Goal: Transaction & Acquisition: Purchase product/service

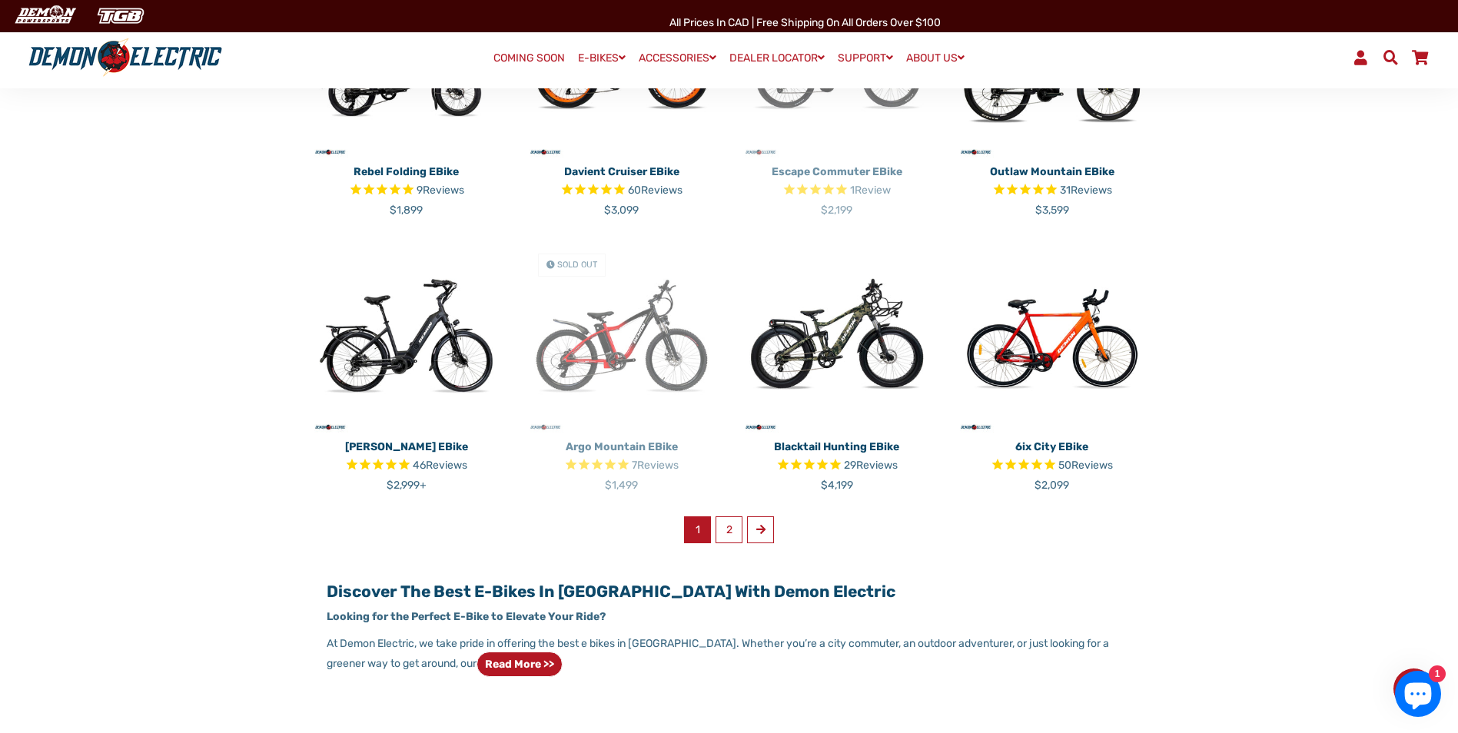
scroll to position [922, 0]
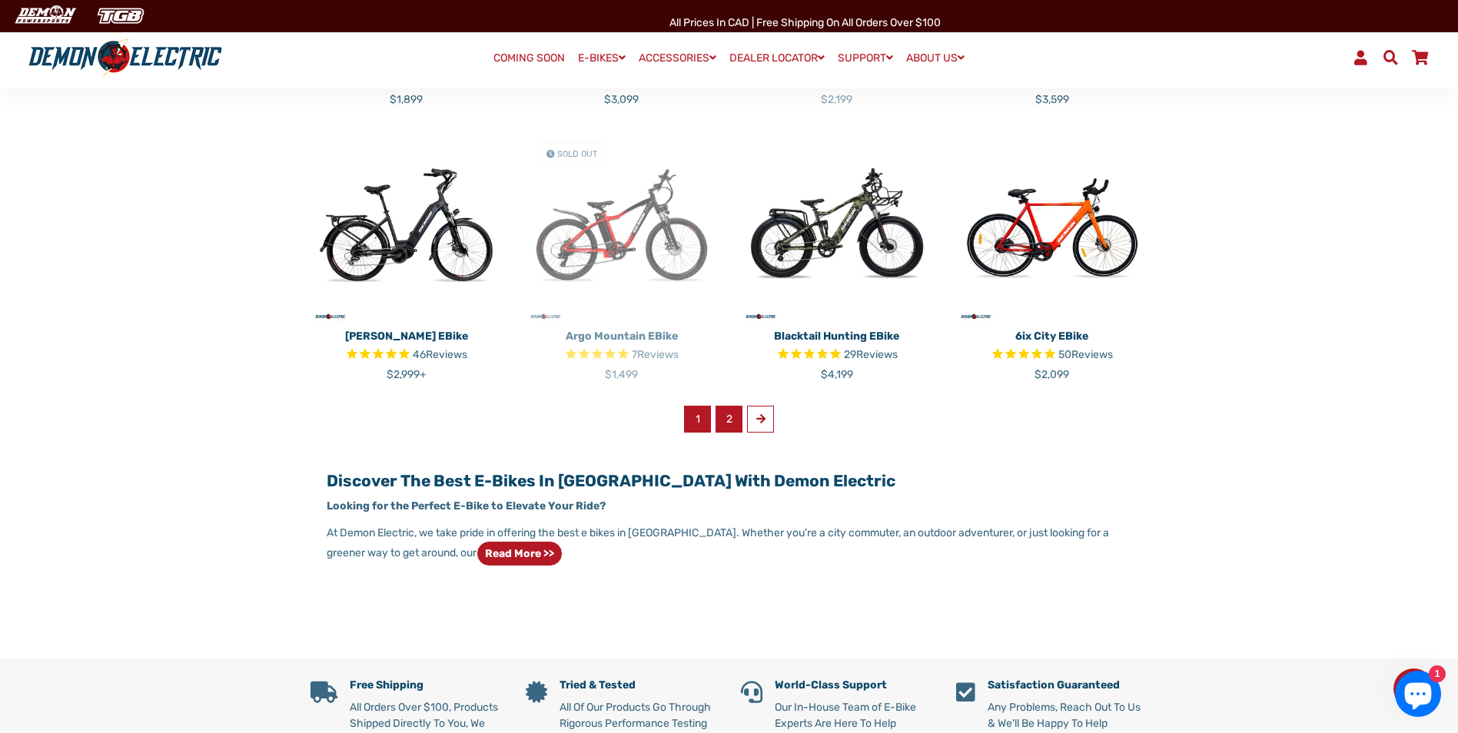
click at [725, 423] on link "2" at bounding box center [729, 419] width 27 height 27
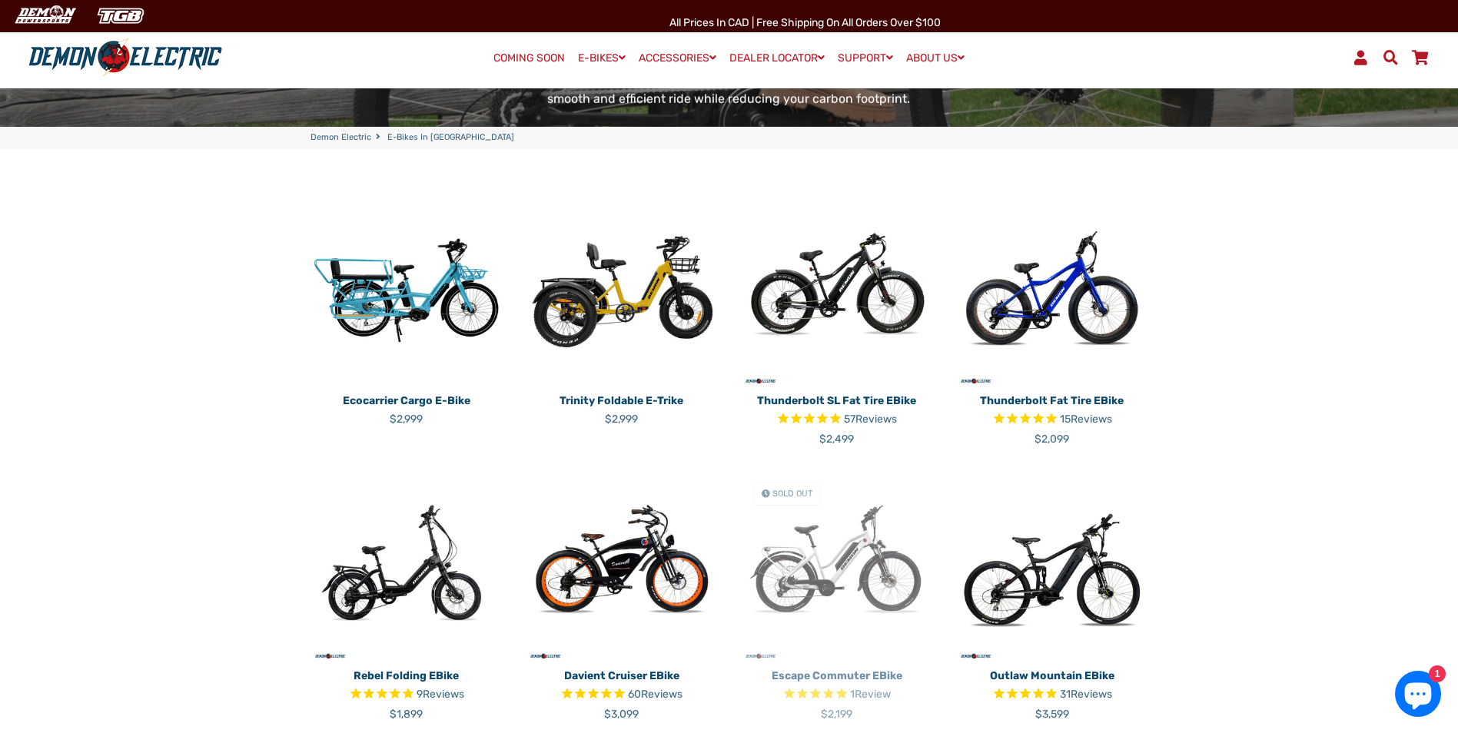
scroll to position [231, 0]
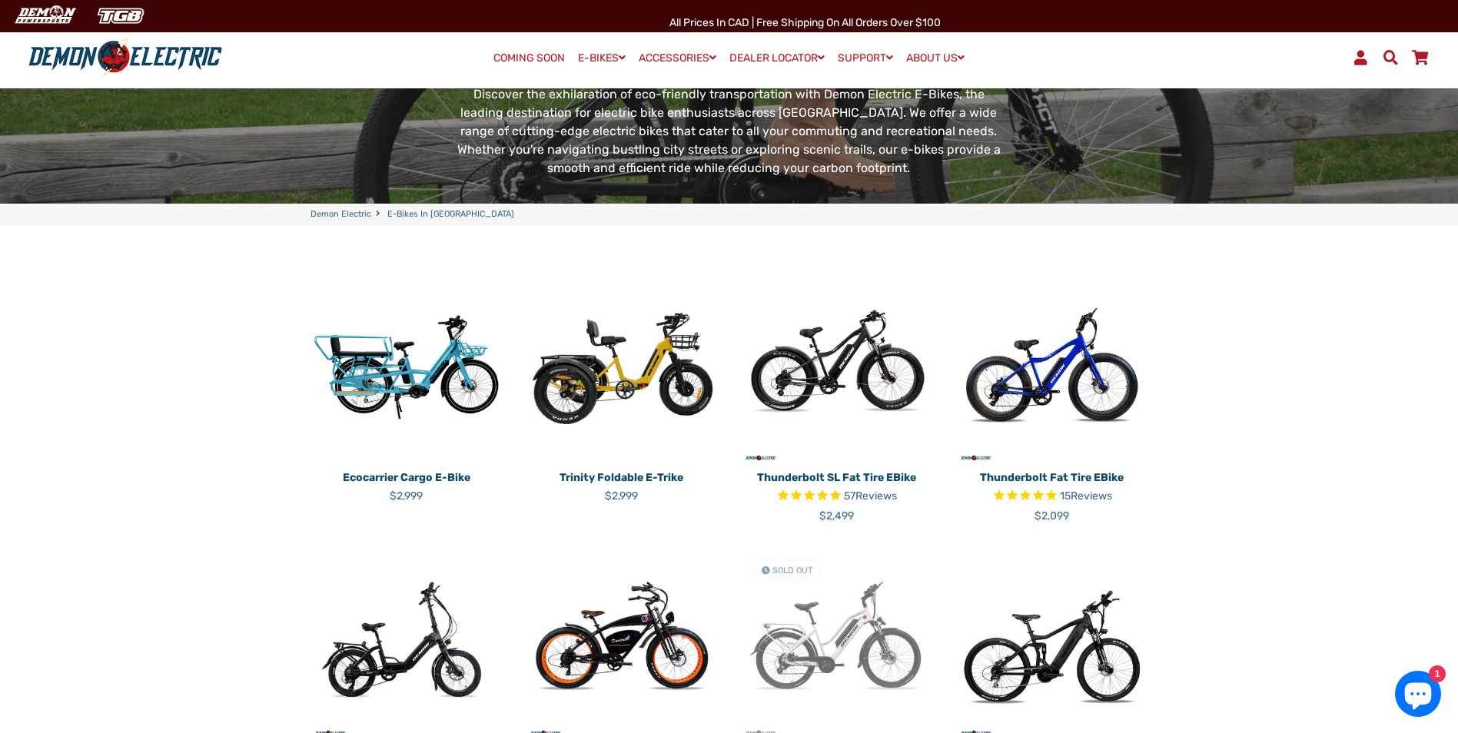
click at [579, 383] on img at bounding box center [622, 368] width 192 height 192
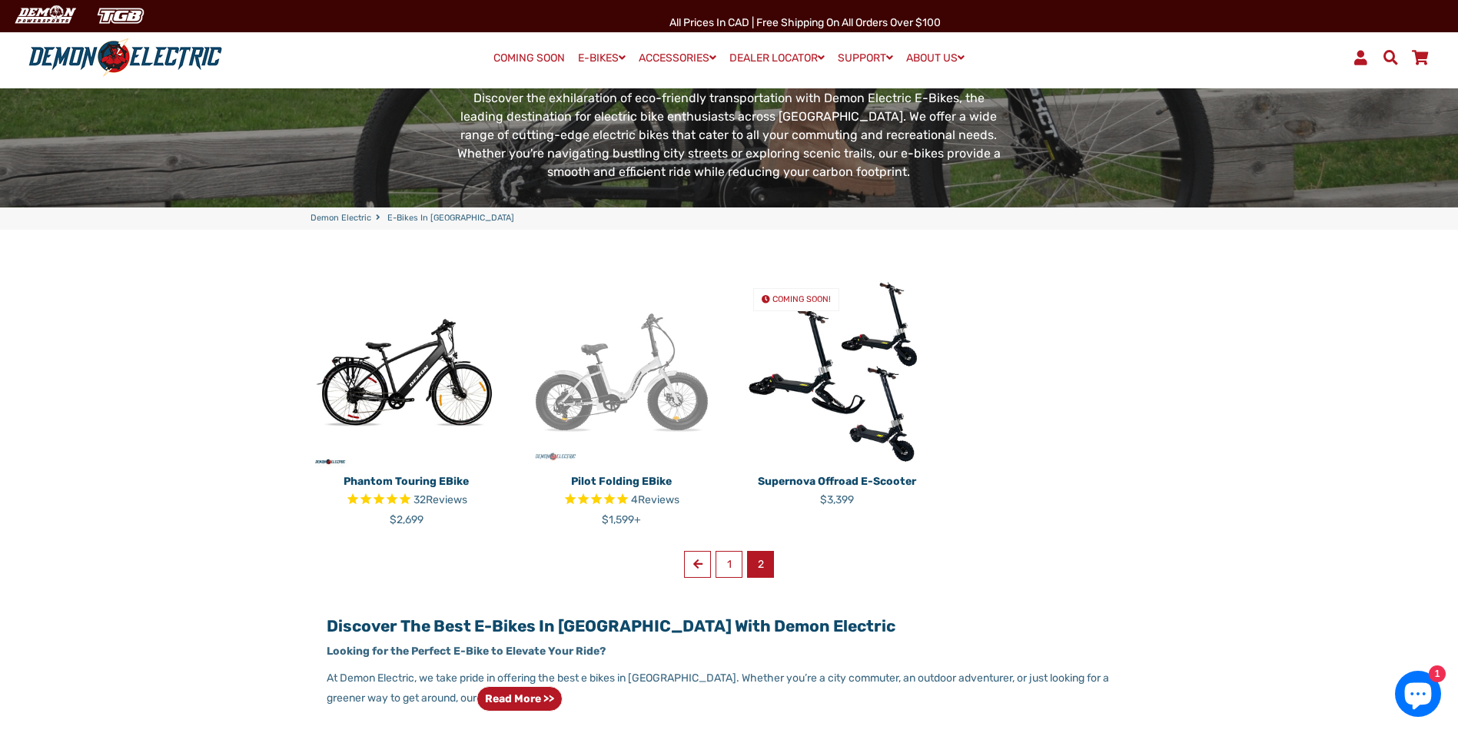
scroll to position [231, 0]
